Goal: Task Accomplishment & Management: Use online tool/utility

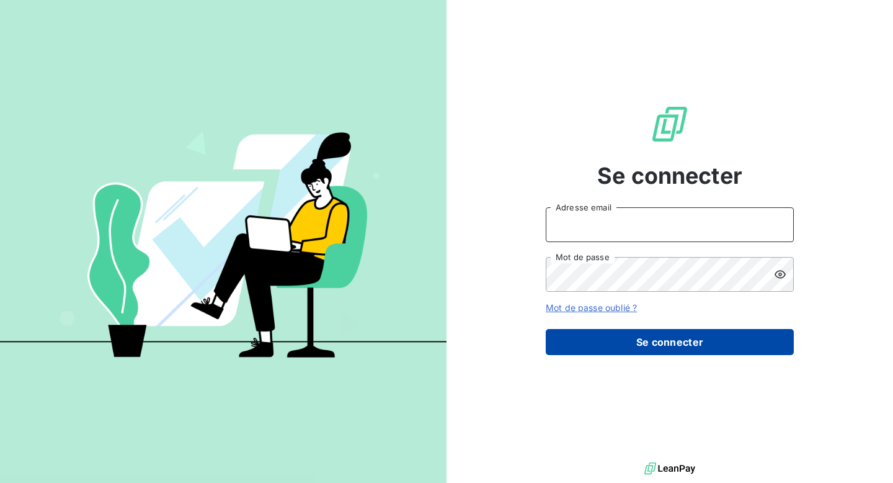
type input "[EMAIL_ADDRESS][DOMAIN_NAME]"
click at [635, 351] on button "Se connecter" at bounding box center [670, 342] width 248 height 26
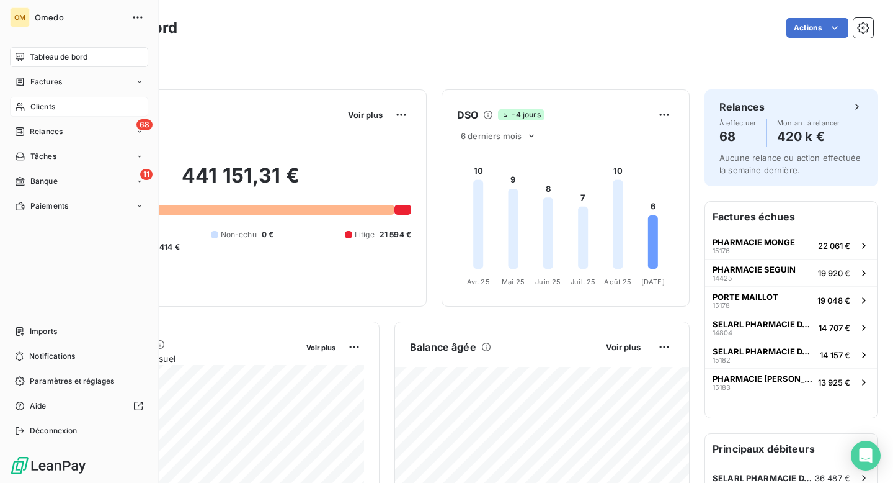
click at [42, 107] on span "Clients" at bounding box center [42, 106] width 25 height 11
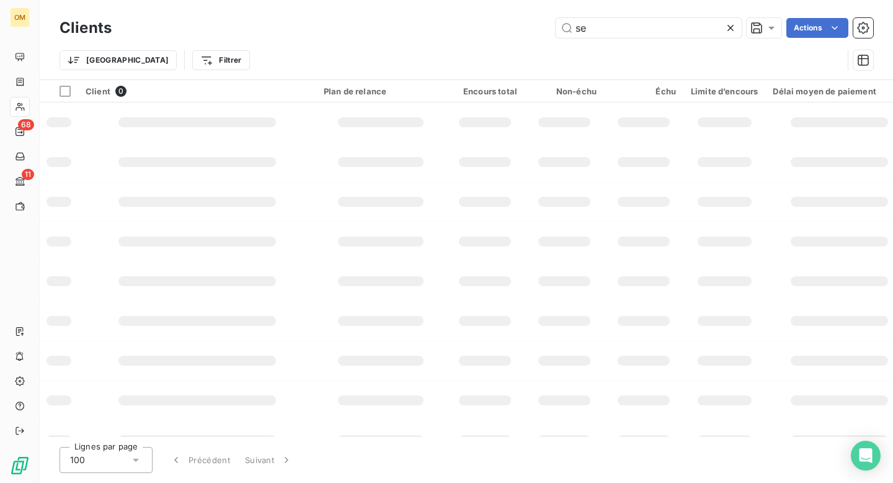
type input "s"
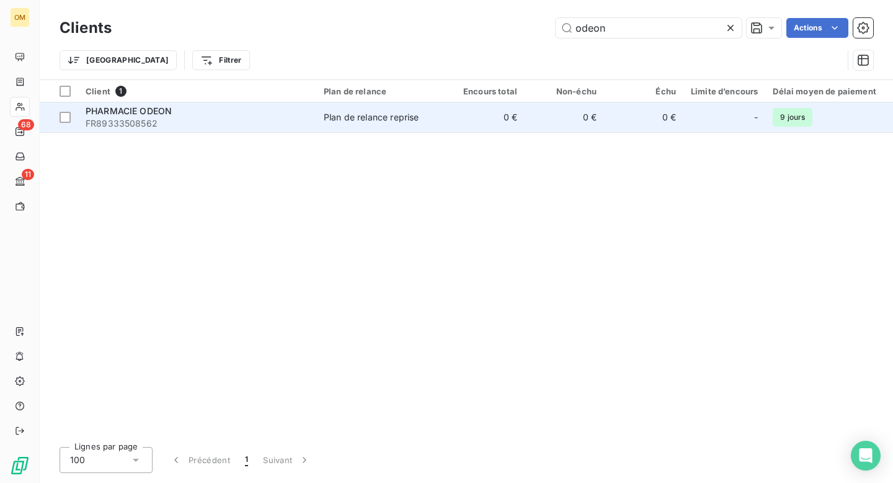
type input "odeon"
click at [234, 123] on span "FR89333508562" at bounding box center [197, 123] width 223 height 12
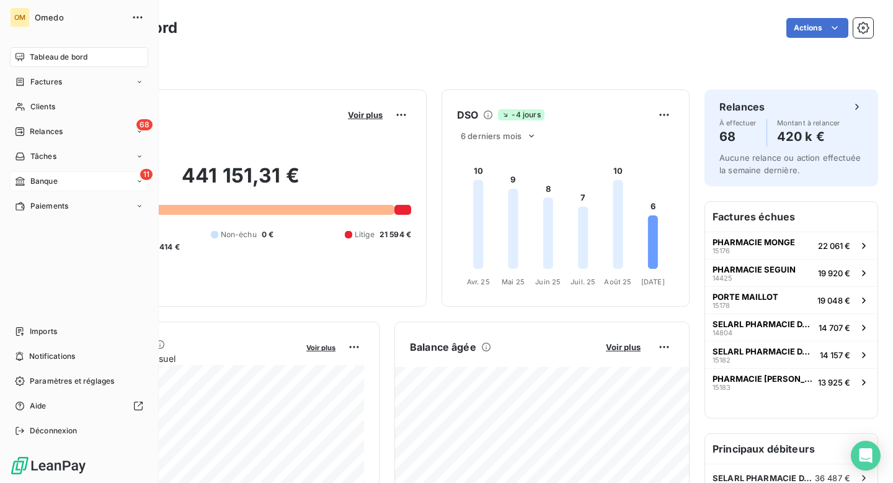
click at [37, 177] on span "Banque" at bounding box center [43, 181] width 27 height 11
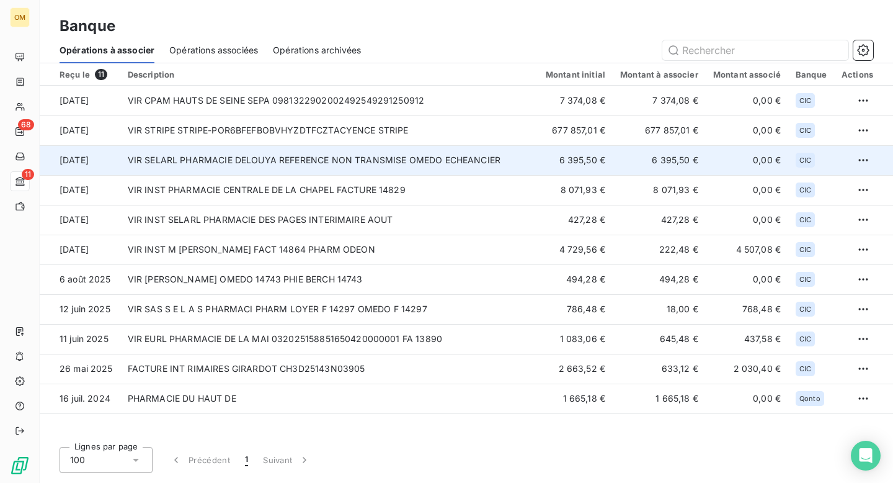
click at [334, 166] on td "VIR SELARL PHARMACIE DELOUYA REFERENCE NON TRANSMISE OMEDO ECHEANCIER" at bounding box center [329, 160] width 418 height 30
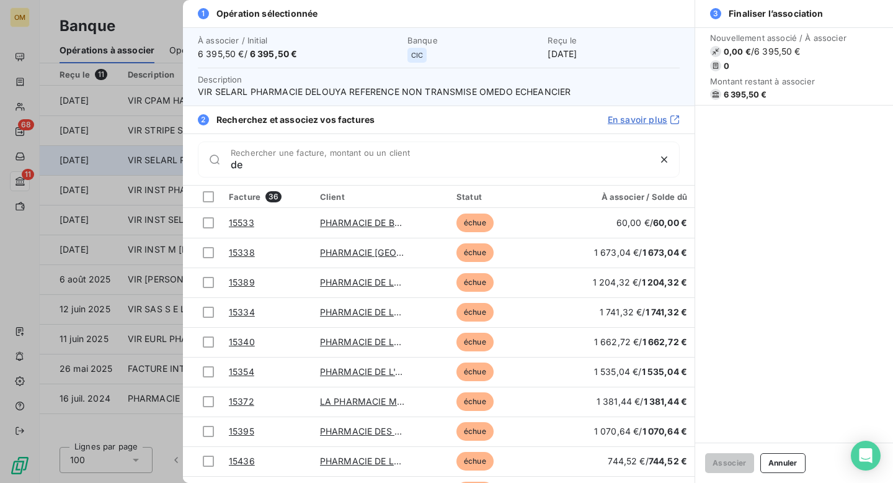
type input "d"
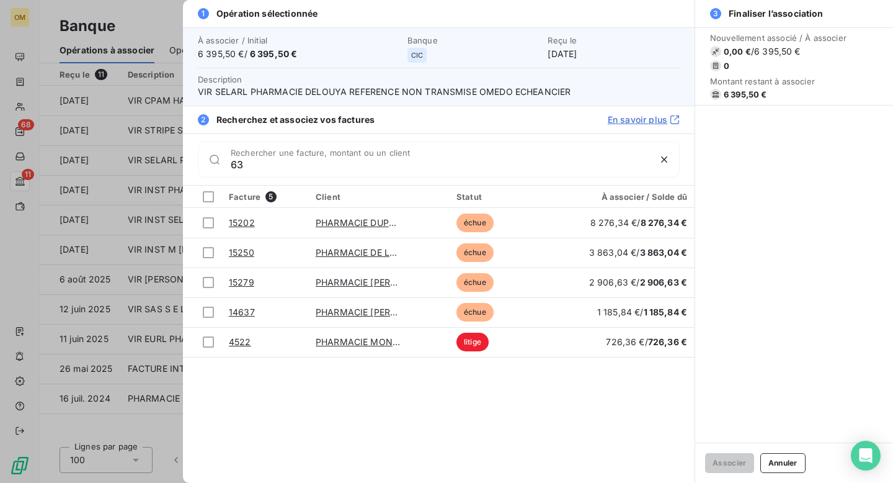
type input "6"
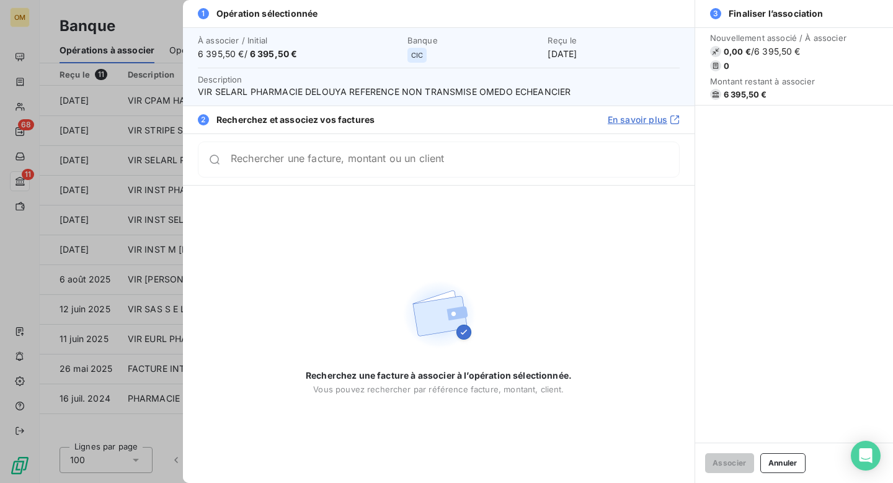
click at [122, 86] on div at bounding box center [446, 241] width 893 height 483
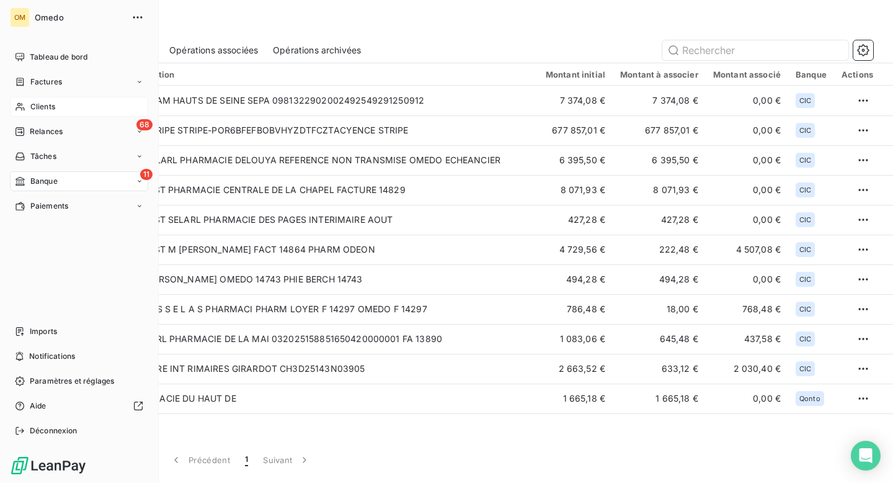
click at [37, 102] on span "Clients" at bounding box center [42, 106] width 25 height 11
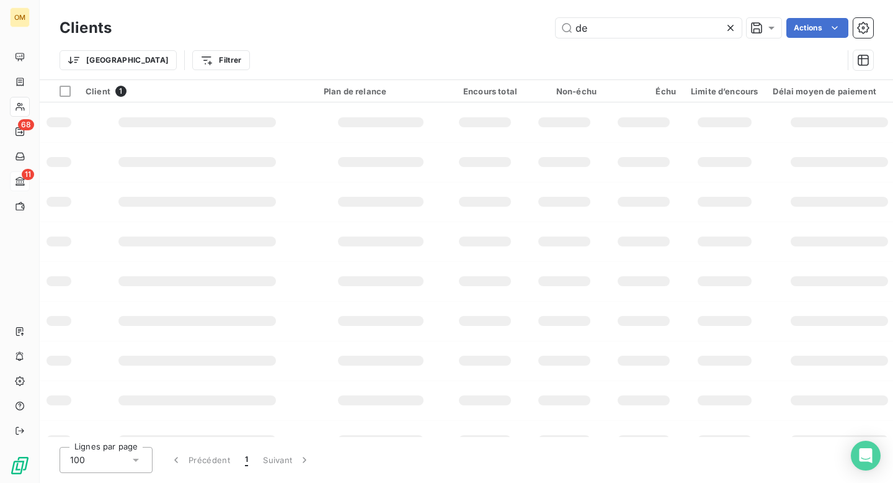
type input "d"
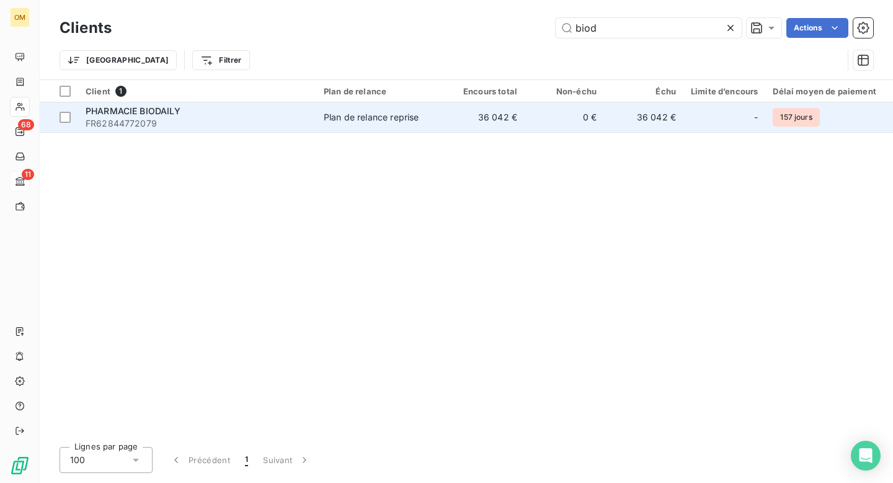
type input "biod"
click at [290, 120] on span "FR62844772079" at bounding box center [197, 123] width 223 height 12
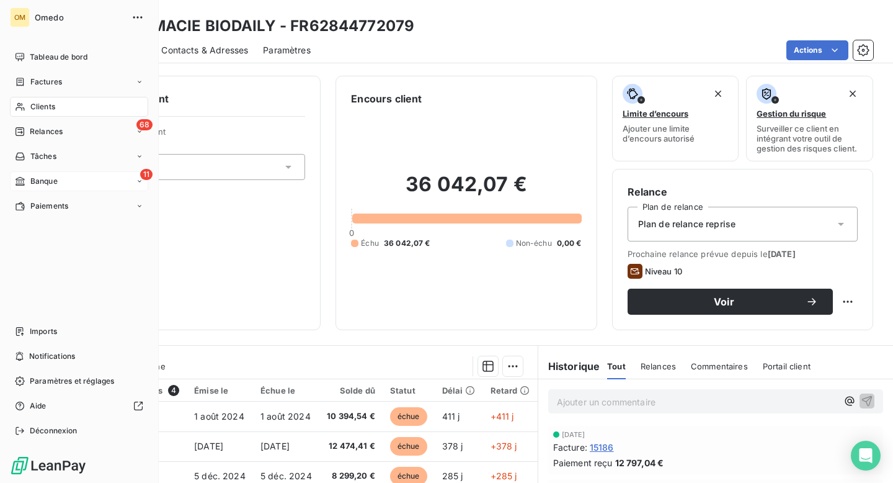
click at [40, 103] on span "Clients" at bounding box center [42, 106] width 25 height 11
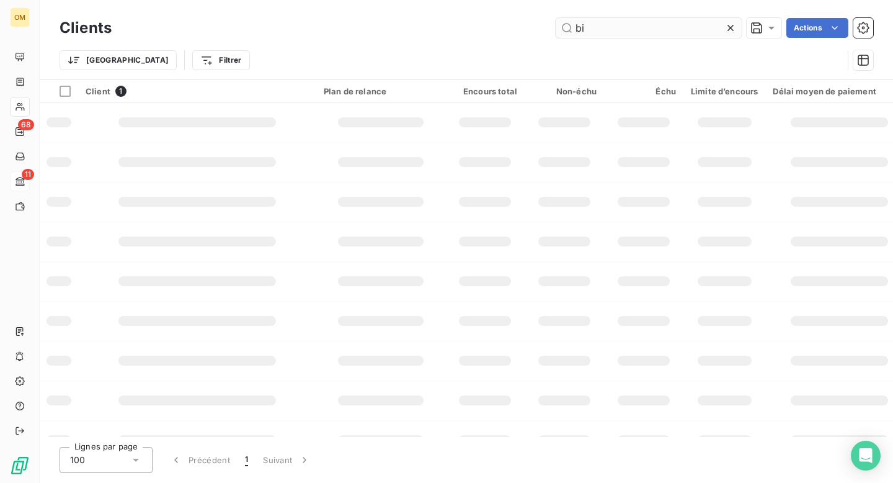
type input "b"
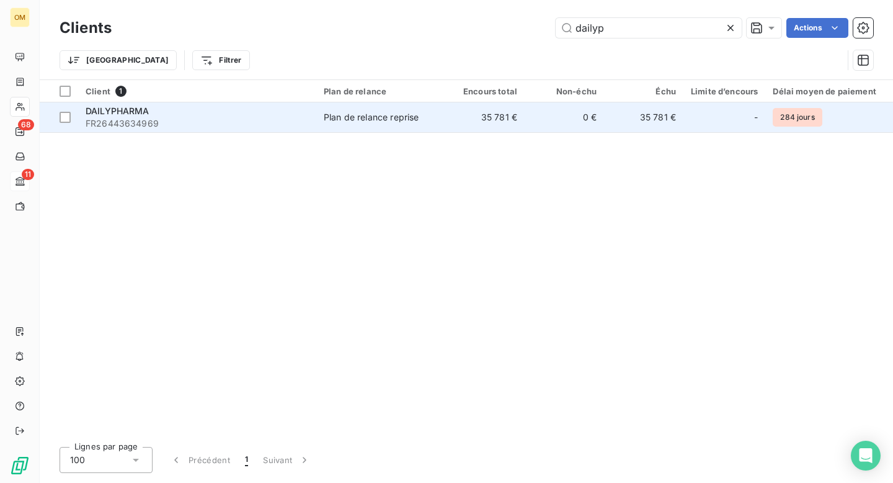
type input "dailyp"
click at [333, 126] on td "Plan de relance reprise" at bounding box center [380, 117] width 129 height 30
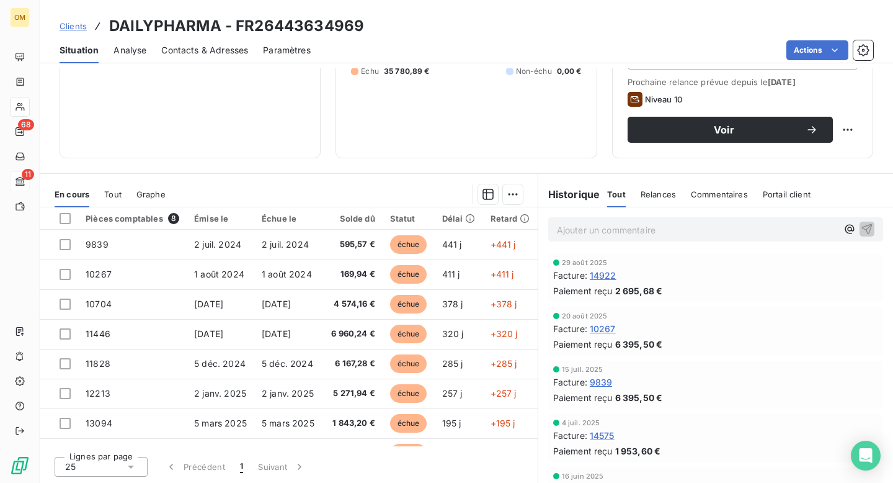
scroll to position [172, 0]
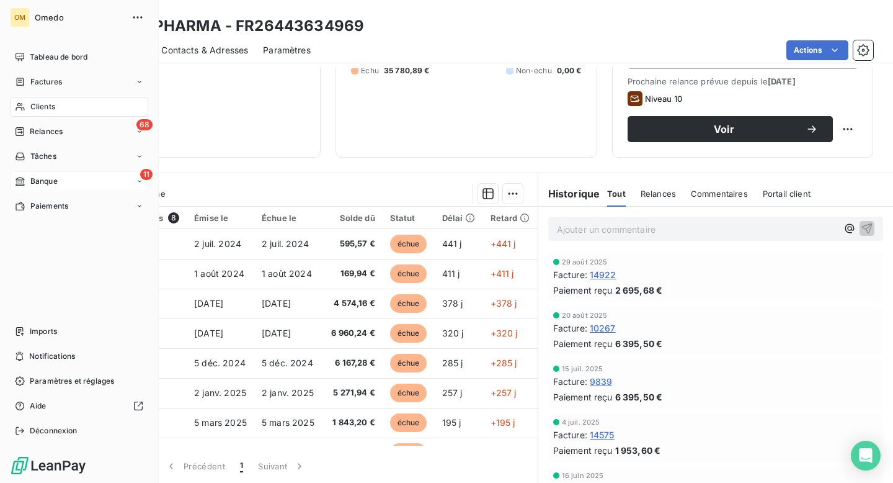
click at [37, 181] on span "Banque" at bounding box center [43, 181] width 27 height 11
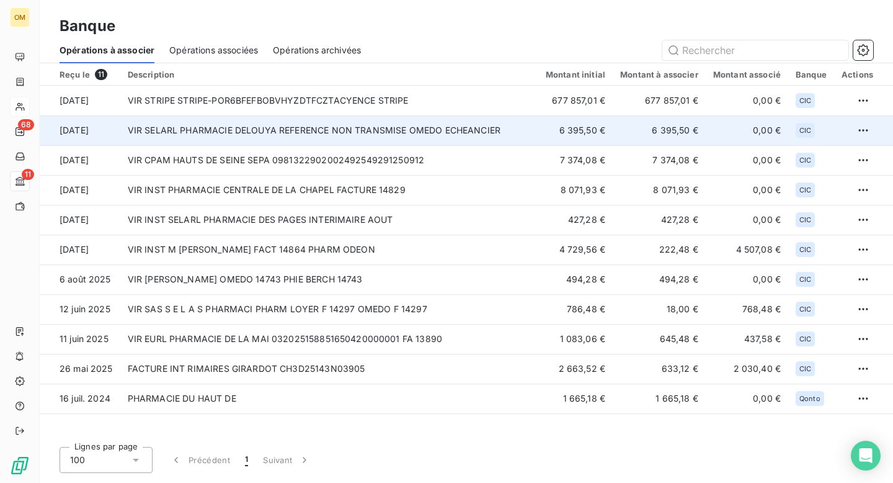
click at [285, 140] on td "VIR SELARL PHARMACIE DELOUYA REFERENCE NON TRANSMISE OMEDO ECHEANCIER" at bounding box center [329, 130] width 418 height 30
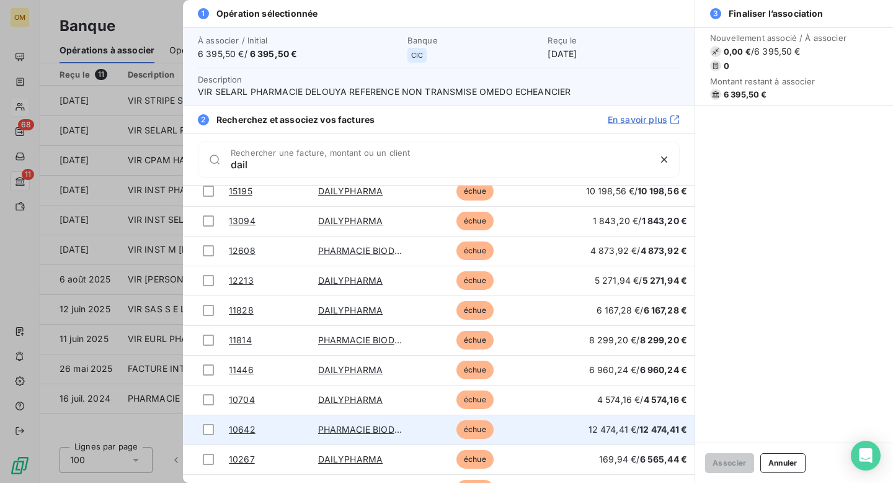
scroll to position [83, 0]
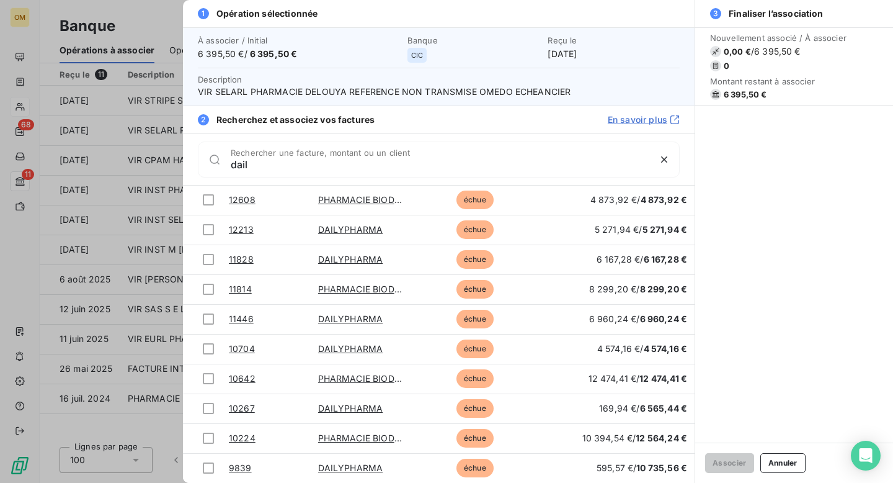
type input "dail"
click at [137, 29] on div at bounding box center [446, 241] width 893 height 483
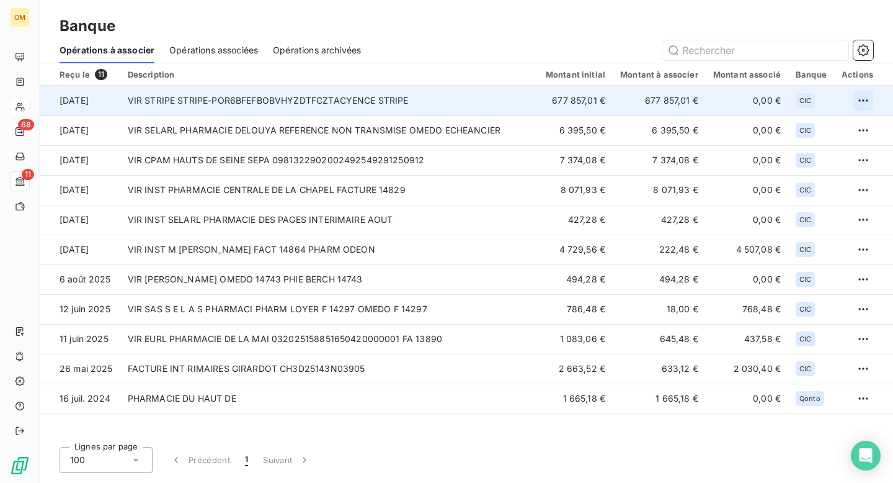
click at [862, 97] on html "OM 68 11 Banque Opérations à associer Opérations associées Opérations archivées…" at bounding box center [446, 241] width 893 height 483
click at [820, 130] on div "Archiver l’opération" at bounding box center [821, 128] width 96 height 20
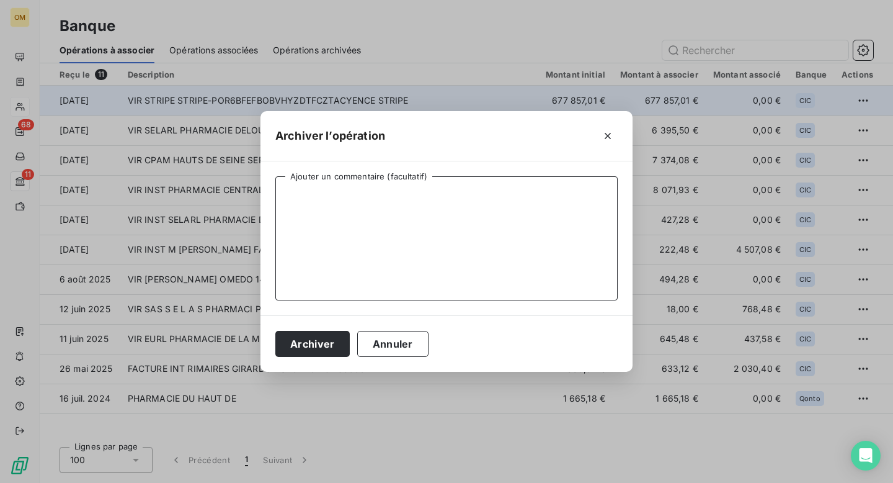
click at [581, 194] on textarea "Ajouter un commentaire (facultatif)" at bounding box center [446, 238] width 343 height 124
type textarea "."
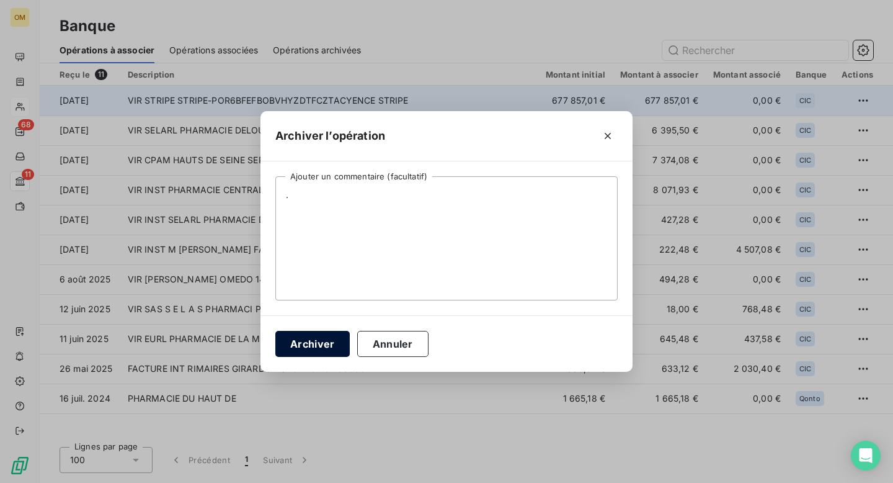
click at [328, 345] on button "Archiver" at bounding box center [312, 344] width 74 height 26
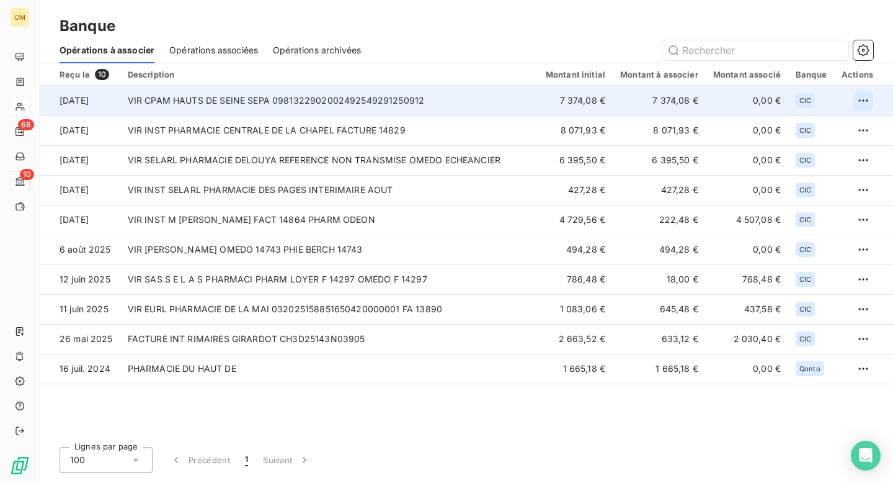
click at [867, 98] on html "OM 68 10 Banque Opérations à associer Opérations associées Opérations archivées…" at bounding box center [446, 241] width 893 height 483
click at [830, 127] on div "Archiver l’opération" at bounding box center [821, 128] width 96 height 20
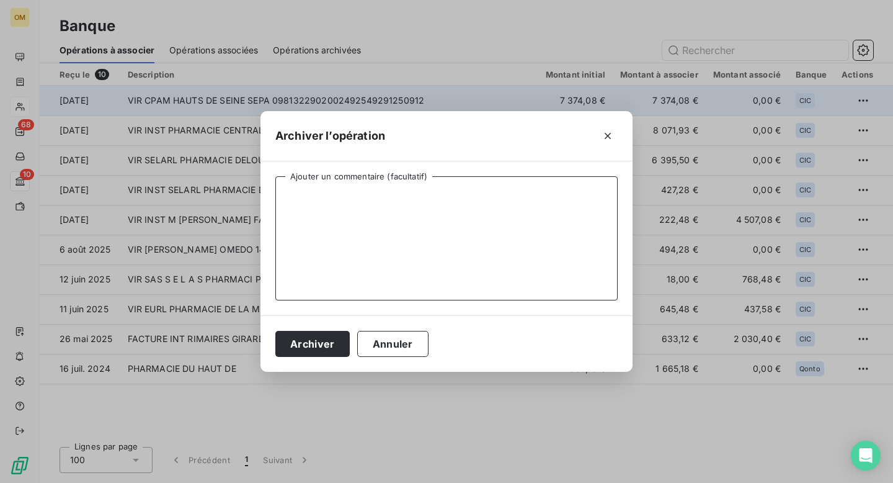
click at [540, 224] on textarea "Ajouter un commentaire (facultatif)" at bounding box center [446, 238] width 343 height 124
type textarea "."
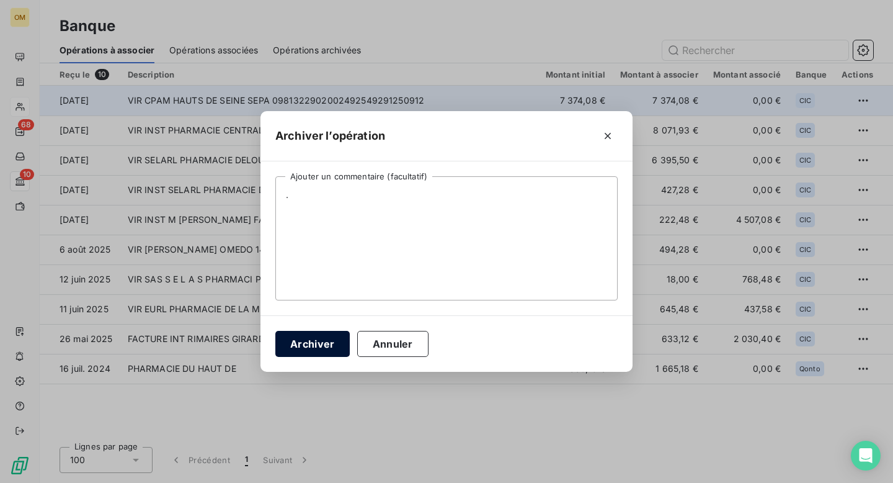
click at [315, 345] on button "Archiver" at bounding box center [312, 344] width 74 height 26
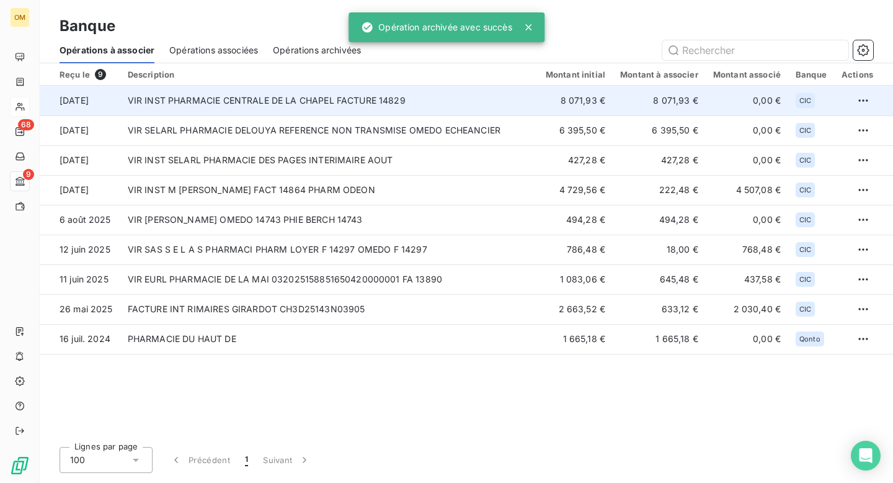
click at [432, 105] on td "VIR INST PHARMACIE CENTRALE DE LA CHAPEL FACTURE 14829" at bounding box center [329, 101] width 418 height 30
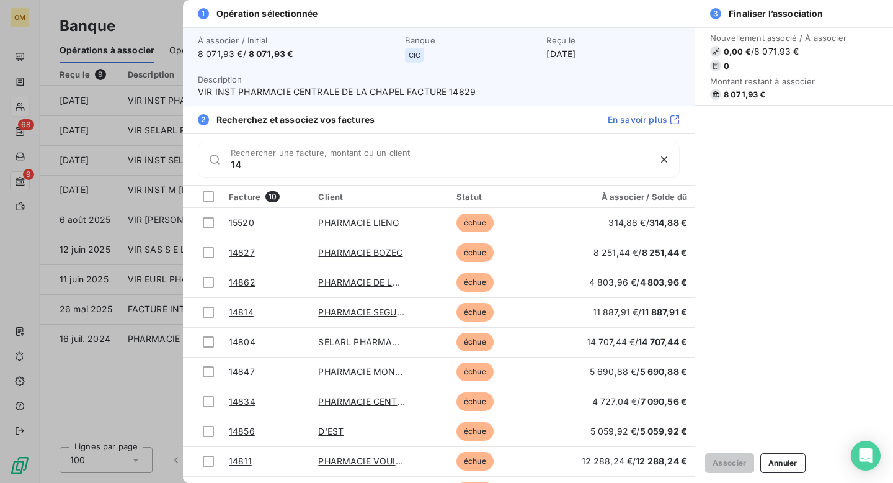
type input "1"
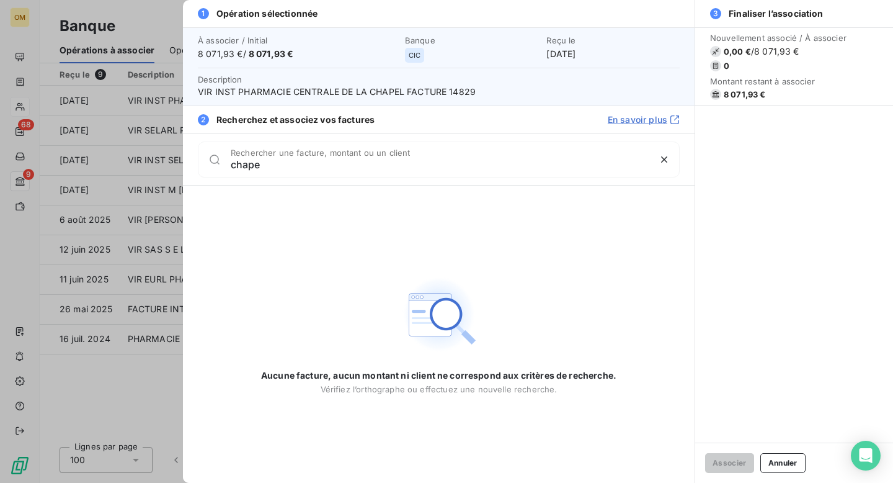
type input "chape"
click at [120, 83] on div at bounding box center [446, 241] width 893 height 483
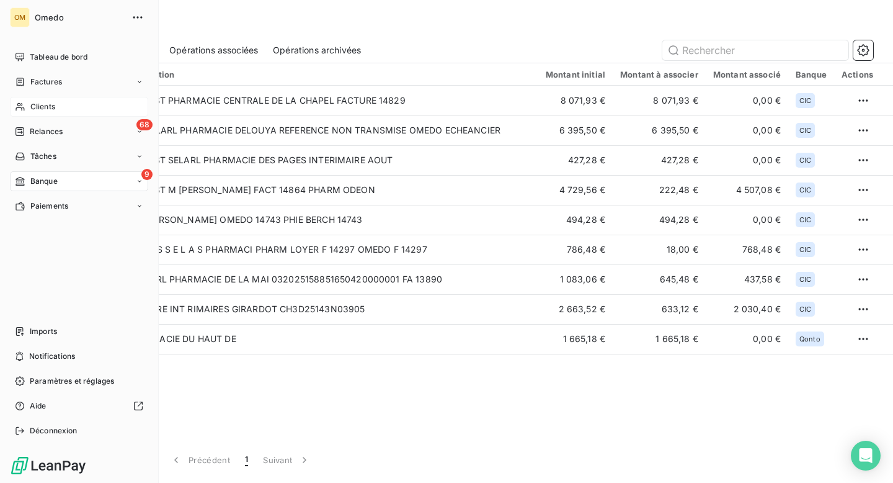
click at [40, 110] on span "Clients" at bounding box center [42, 106] width 25 height 11
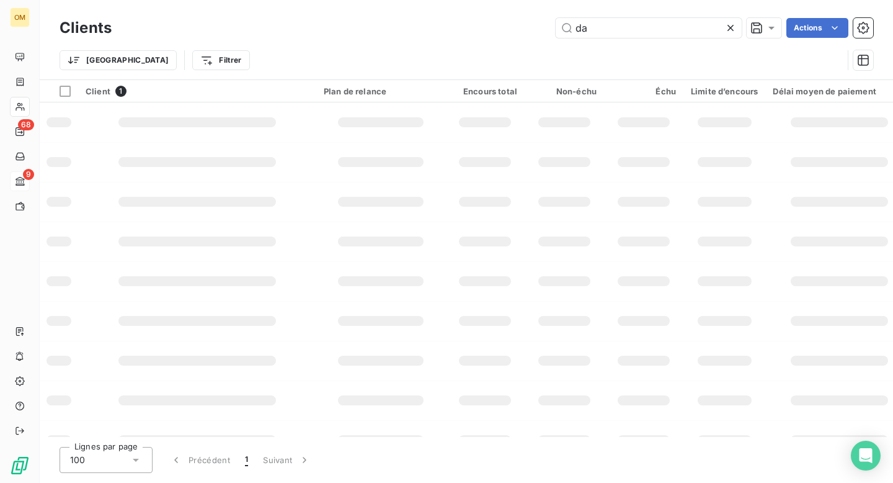
type input "d"
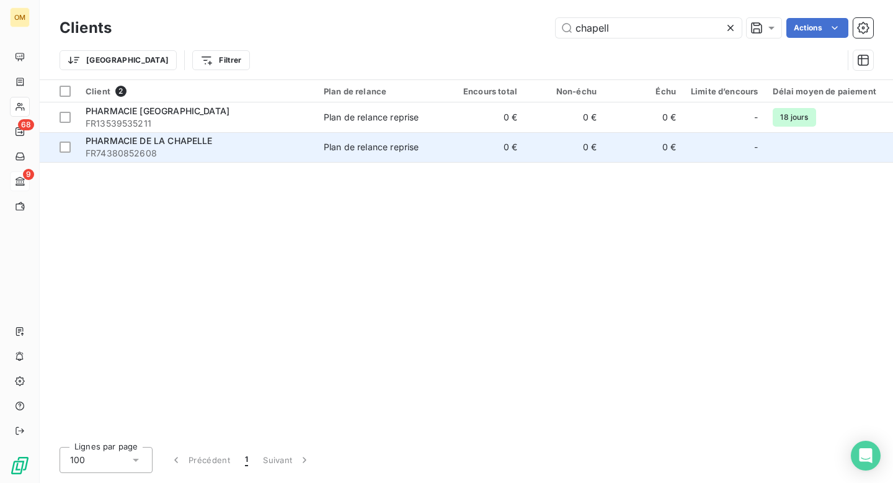
type input "chapell"
click at [290, 154] on span "FR74380852608" at bounding box center [197, 153] width 223 height 12
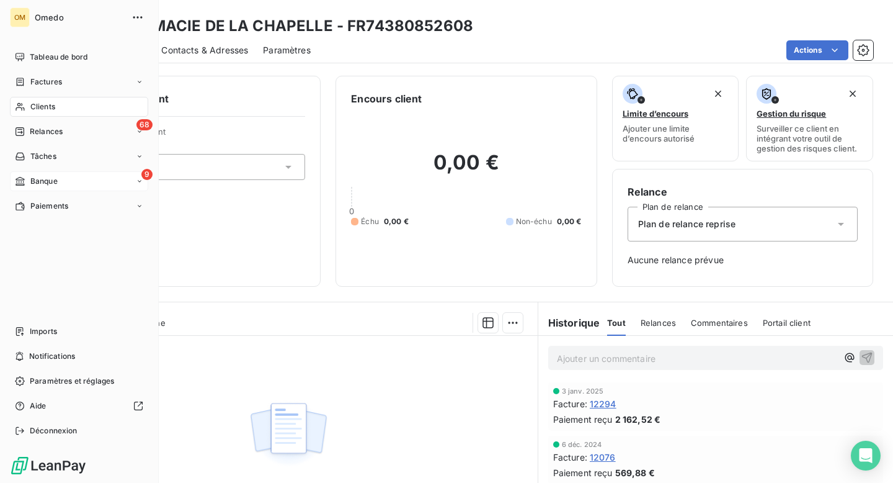
click at [48, 105] on span "Clients" at bounding box center [42, 106] width 25 height 11
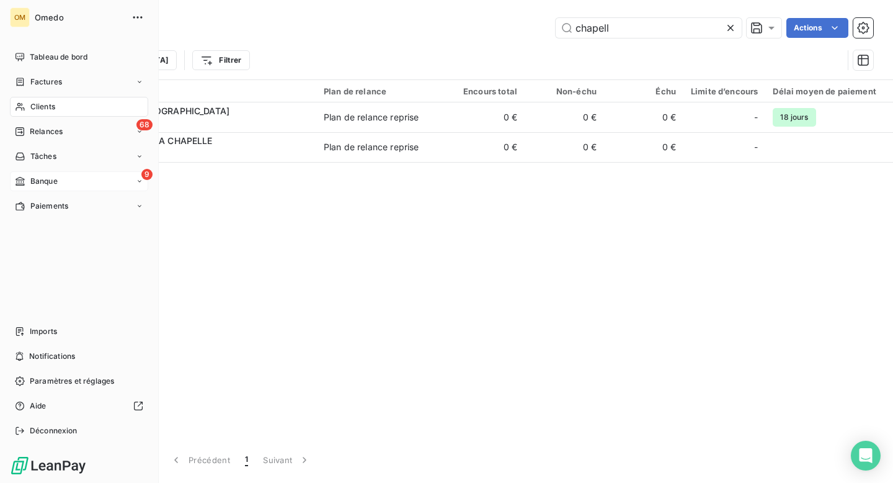
click at [39, 177] on span "Banque" at bounding box center [43, 181] width 27 height 11
